Goal: Task Accomplishment & Management: Complete application form

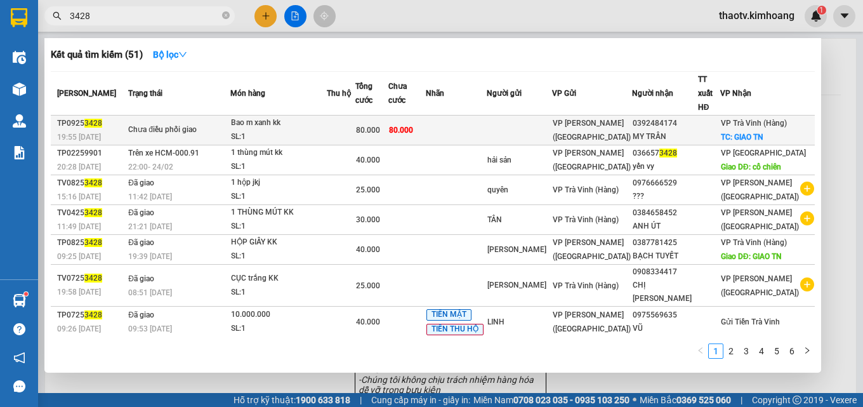
click at [286, 130] on div "SL: 1" at bounding box center [278, 137] width 95 height 14
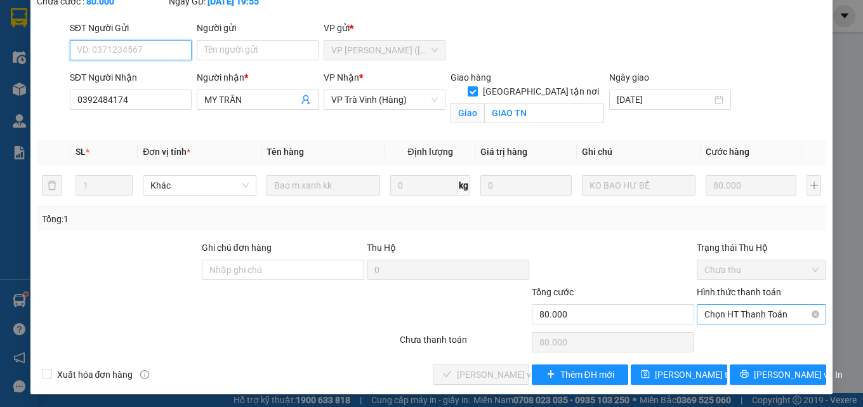
scroll to position [81, 0]
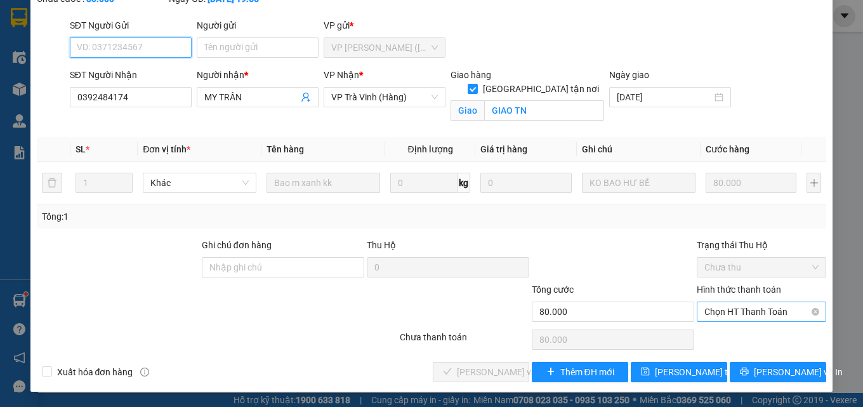
click at [744, 311] on span "Chọn HT Thanh Toán" at bounding box center [761, 311] width 114 height 19
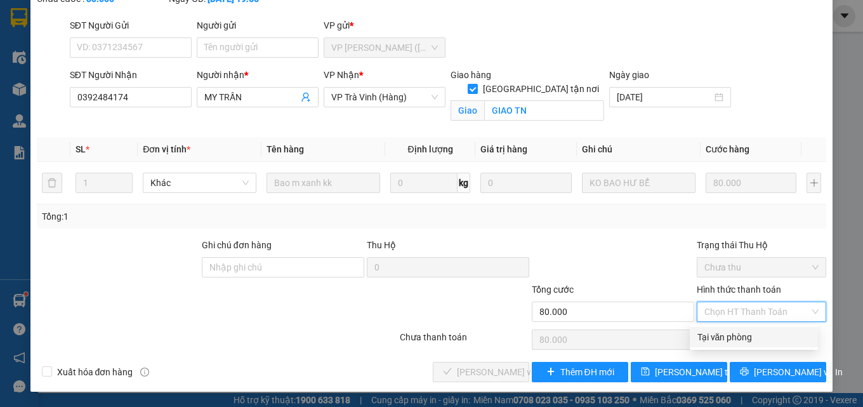
click at [724, 344] on div "Tại văn phòng" at bounding box center [754, 337] width 128 height 20
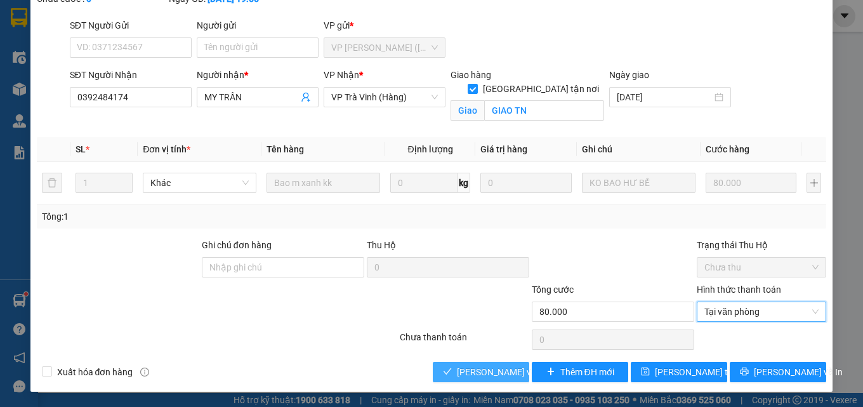
click at [468, 377] on span "[PERSON_NAME] và Giao hàng" at bounding box center [518, 372] width 122 height 14
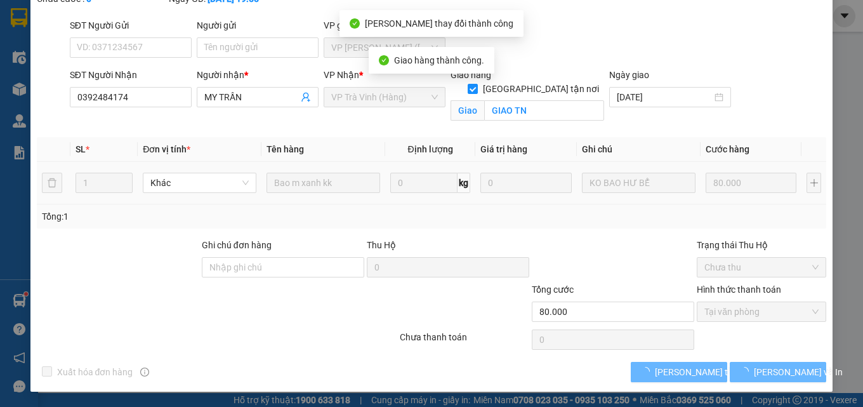
scroll to position [14, 0]
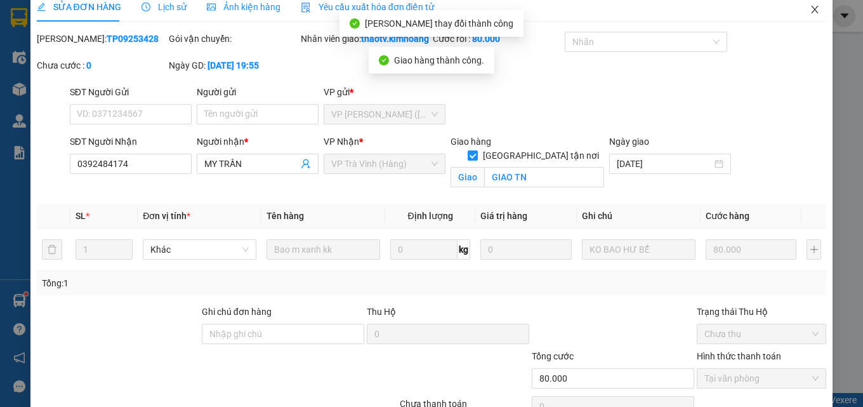
click at [810, 13] on icon "close" at bounding box center [815, 9] width 10 height 10
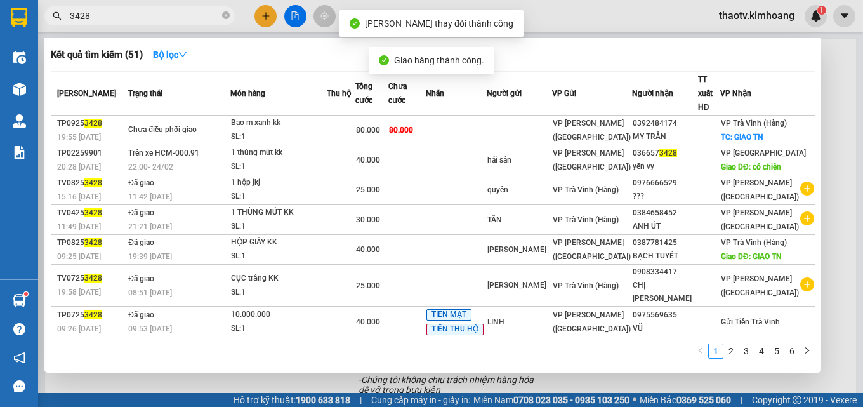
drag, startPoint x: 102, startPoint y: 13, endPoint x: 15, endPoint y: 55, distance: 96.5
click at [0, 58] on section "Kết quả tìm kiếm ( 51 ) Bộ lọc Mã ĐH Trạng thái Món hàng Thu hộ Tổng cước Chưa …" at bounding box center [431, 203] width 863 height 407
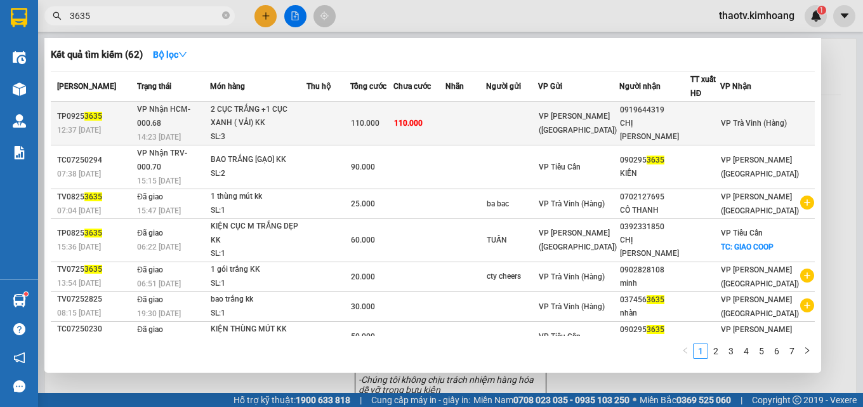
click at [192, 130] on div "14:23 [DATE]" at bounding box center [173, 137] width 72 height 14
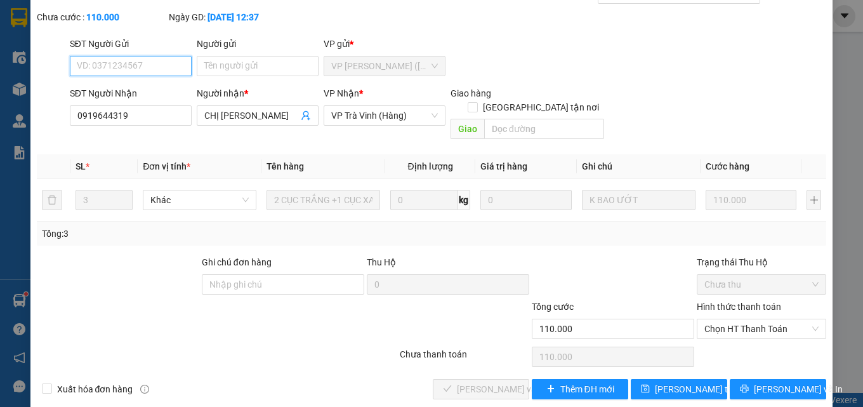
scroll to position [65, 0]
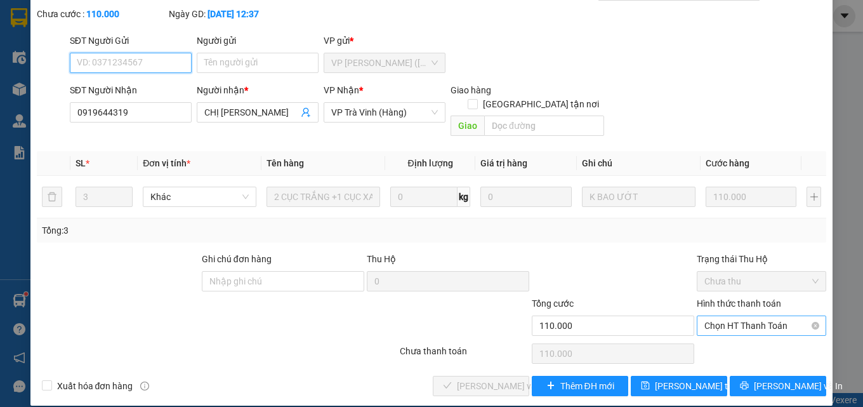
click at [724, 316] on span "Chọn HT Thanh Toán" at bounding box center [761, 325] width 114 height 19
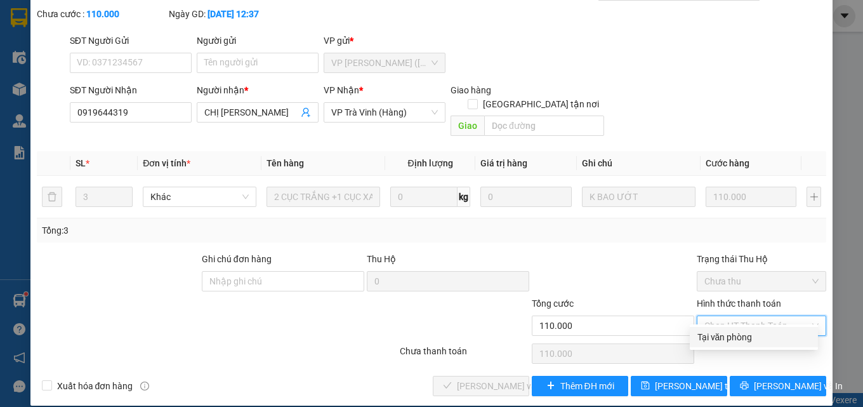
click at [732, 331] on div "Tại văn phòng" at bounding box center [753, 337] width 113 height 14
